Goal: Task Accomplishment & Management: Manage account settings

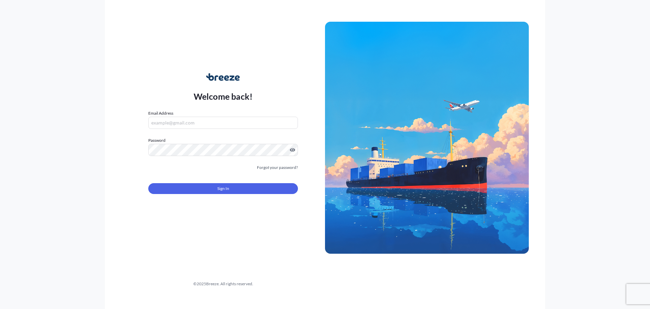
type input "[EMAIL_ADDRESS][DOMAIN_NAME]"
click at [214, 181] on div "Sign In" at bounding box center [223, 186] width 150 height 15
click at [214, 184] on button "Sign In" at bounding box center [223, 188] width 150 height 11
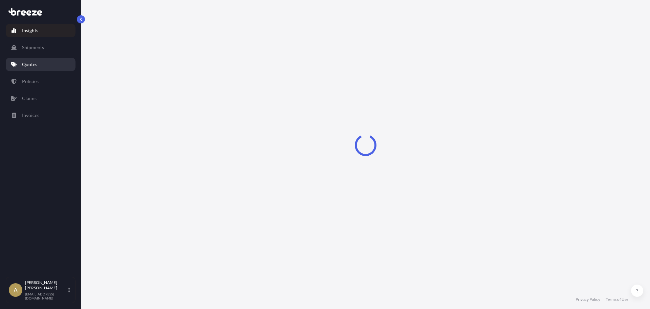
click at [30, 67] on p "Quotes" at bounding box center [29, 64] width 15 height 7
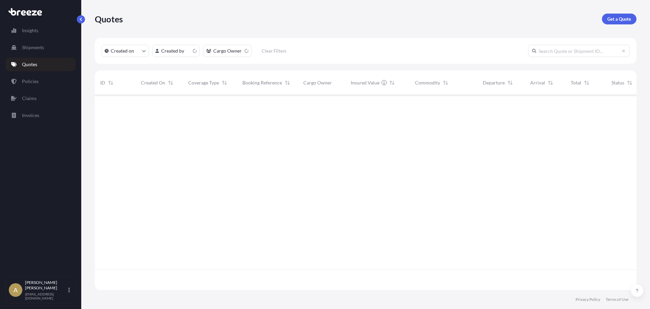
scroll to position [193, 537]
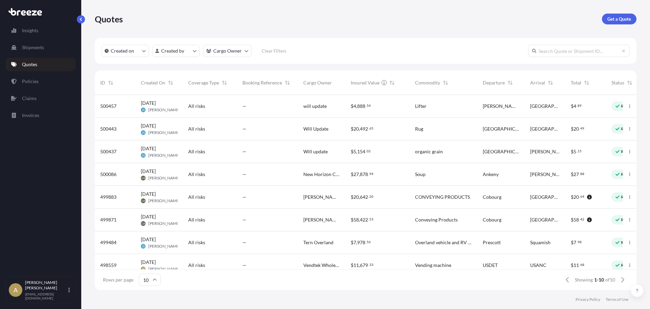
click at [224, 110] on div "All risks" at bounding box center [210, 106] width 54 height 23
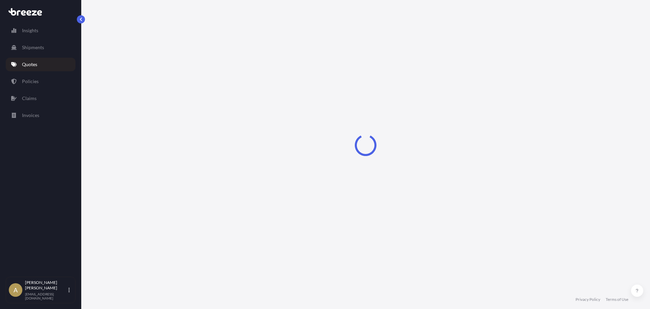
select select "Road"
select select "1"
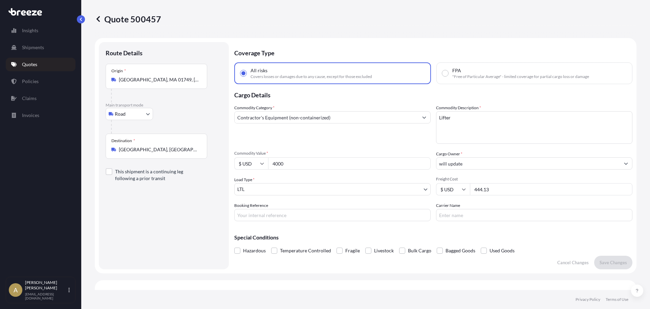
drag, startPoint x: 499, startPoint y: 189, endPoint x: 447, endPoint y: 188, distance: 51.2
click at [448, 188] on div "$ USD 444.13" at bounding box center [534, 189] width 196 height 12
type input "404.13"
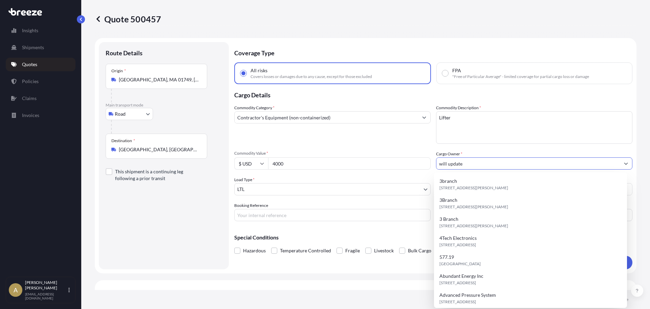
drag, startPoint x: 471, startPoint y: 160, endPoint x: 390, endPoint y: 159, distance: 81.6
click at [390, 159] on div "Commodity Category * Contractor's Equipment (non-containerized) Commodity Descr…" at bounding box center [433, 162] width 398 height 117
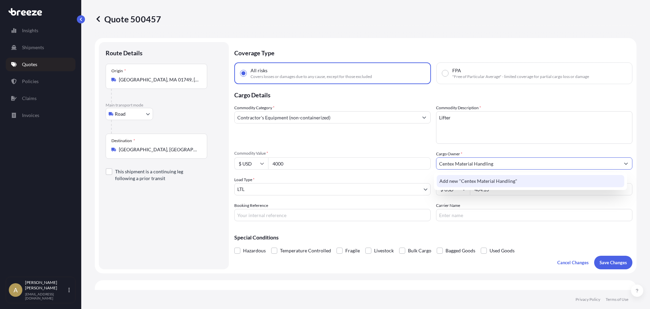
type input "Centex Material Handling"
click at [458, 188] on div "Add new "Centex Material Handling"" at bounding box center [530, 181] width 193 height 18
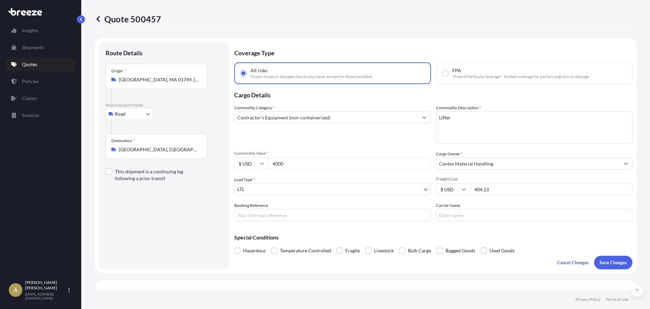
click at [360, 117] on input "Contractor's Equipment (non-containerized)" at bounding box center [327, 117] width 184 height 12
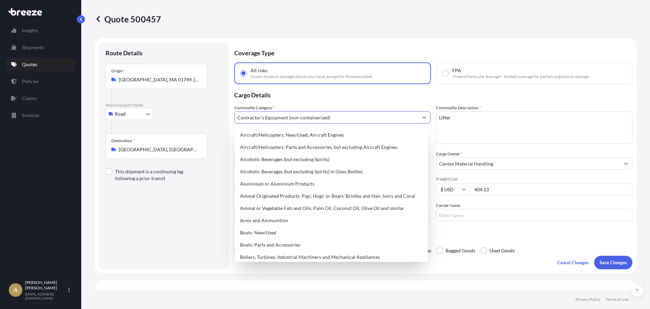
click at [347, 98] on p "Cargo Details" at bounding box center [433, 94] width 398 height 20
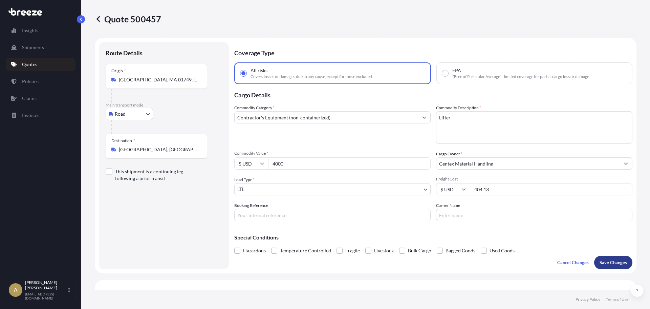
click at [604, 259] on p "Save Changes" at bounding box center [613, 262] width 27 height 7
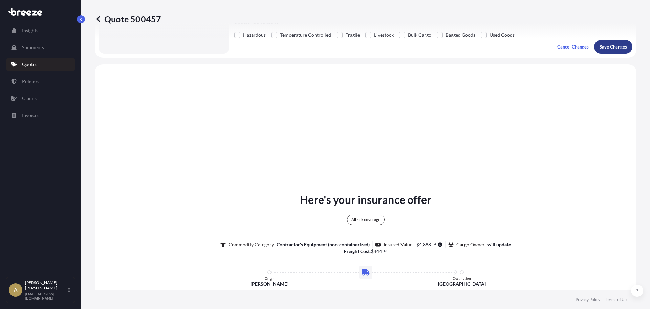
scroll to position [246, 0]
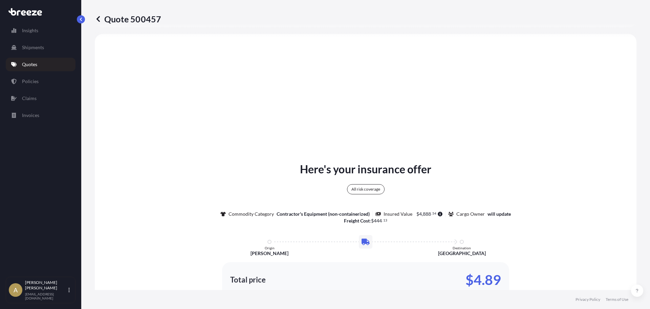
select select "Road"
select select "1"
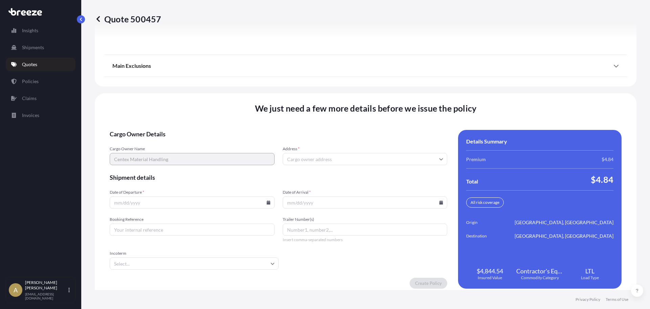
scroll to position [874, 0]
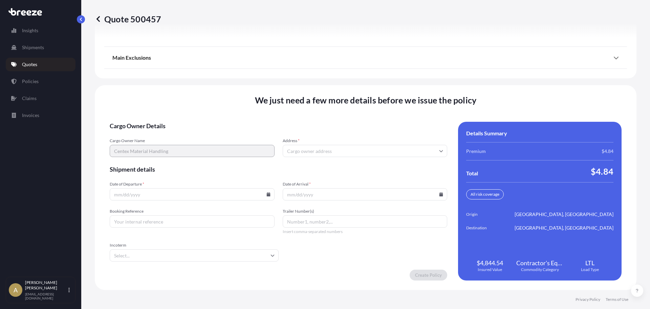
click at [319, 153] on input "Address *" at bounding box center [365, 151] width 165 height 12
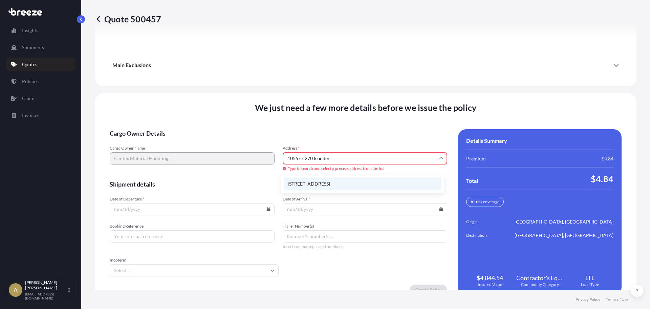
click at [359, 183] on li "[STREET_ADDRESS]" at bounding box center [363, 183] width 158 height 13
type input "[STREET_ADDRESS]"
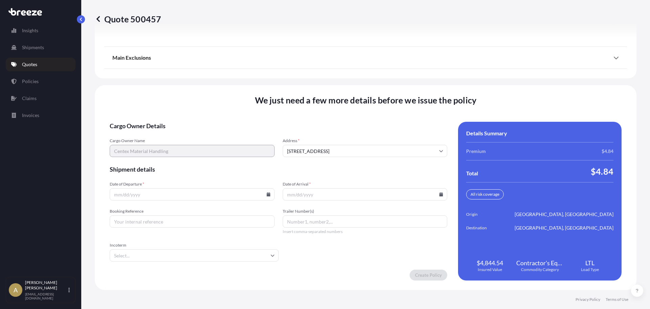
click at [267, 195] on icon at bounding box center [269, 194] width 4 height 4
click at [190, 108] on button "2" at bounding box center [184, 107] width 11 height 11
type input "[DATE]"
click at [438, 196] on input "Date of Arrival *" at bounding box center [365, 194] width 165 height 12
click at [440, 194] on icon at bounding box center [442, 194] width 4 height 4
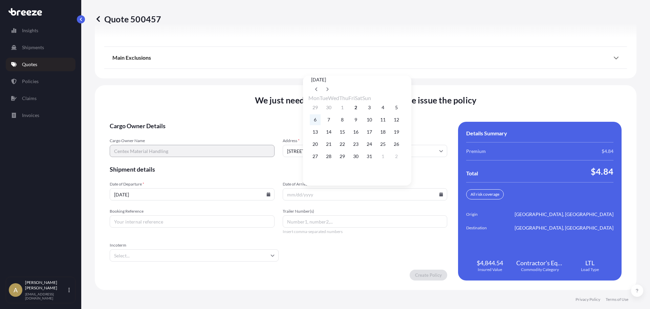
click at [315, 122] on button "6" at bounding box center [315, 119] width 11 height 11
type input "[DATE]"
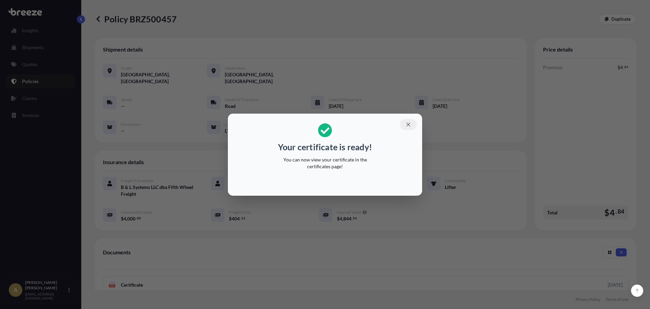
click at [409, 127] on button "button" at bounding box center [408, 124] width 17 height 11
